Goal: Task Accomplishment & Management: Manage account settings

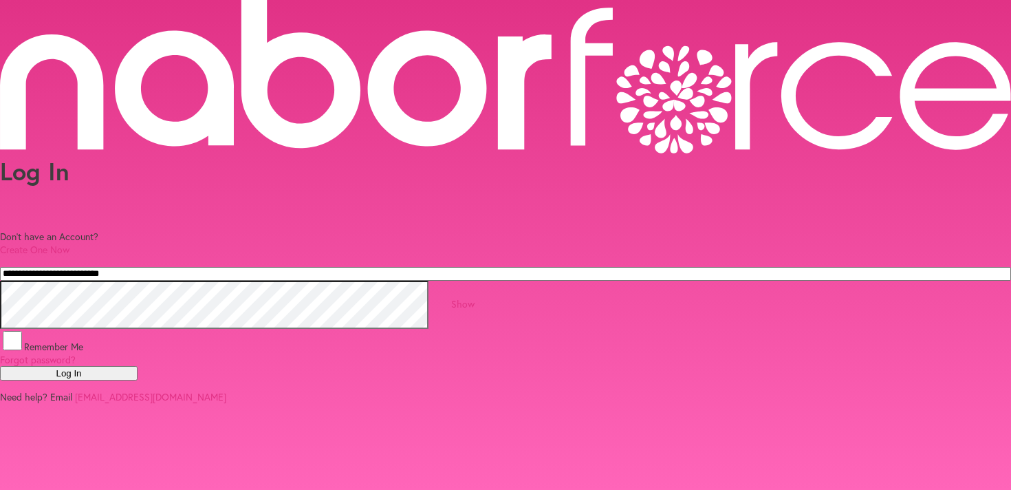
click at [138, 380] on button "Log In" at bounding box center [69, 373] width 138 height 14
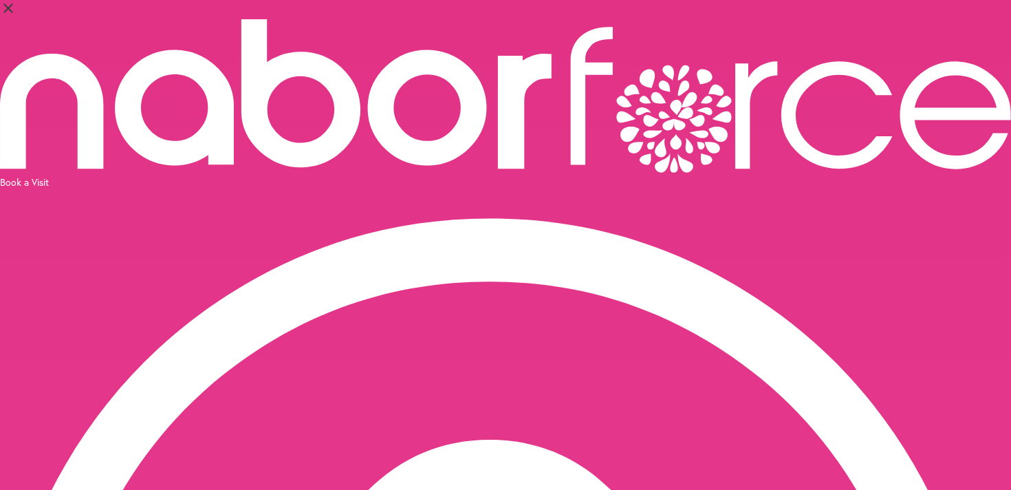
select select "*"
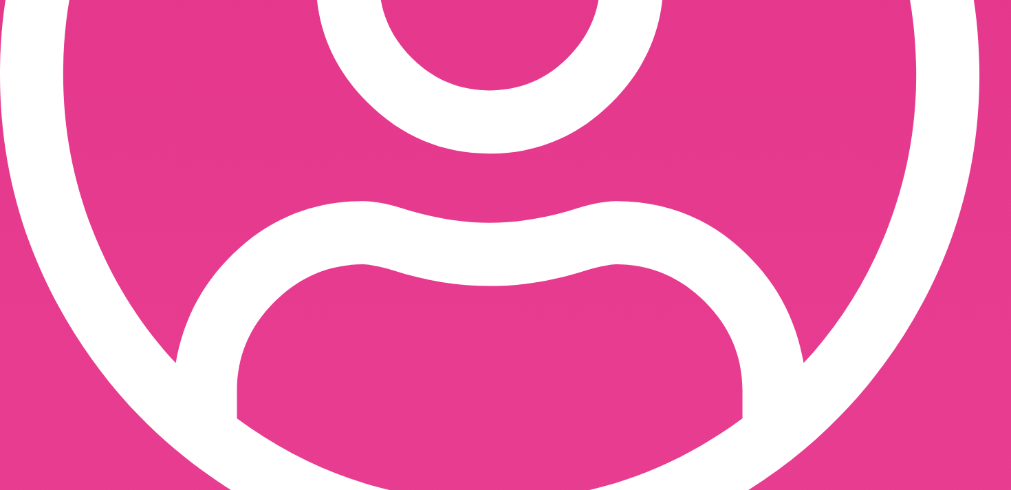
scroll to position [645, 0]
